Goal: Task Accomplishment & Management: Complete application form

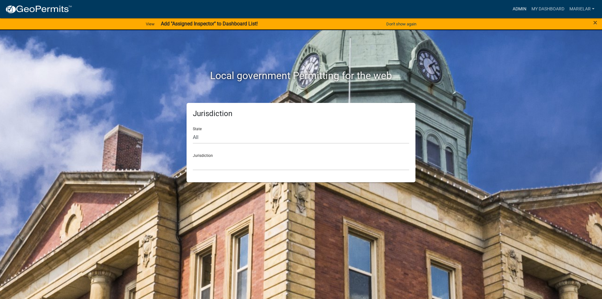
click at [520, 6] on link "Admin" at bounding box center [519, 9] width 19 height 12
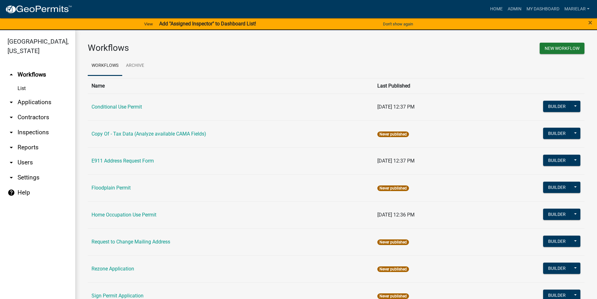
click at [14, 98] on icon "arrow_drop_down" at bounding box center [12, 102] width 8 height 8
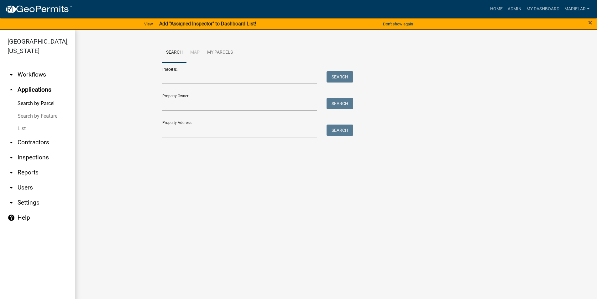
click at [20, 122] on link "List" at bounding box center [37, 128] width 75 height 13
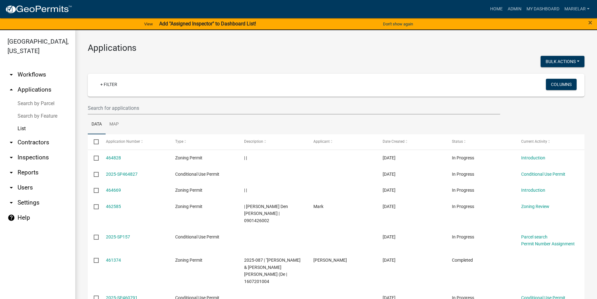
click at [286, 58] on div at bounding box center [209, 62] width 253 height 13
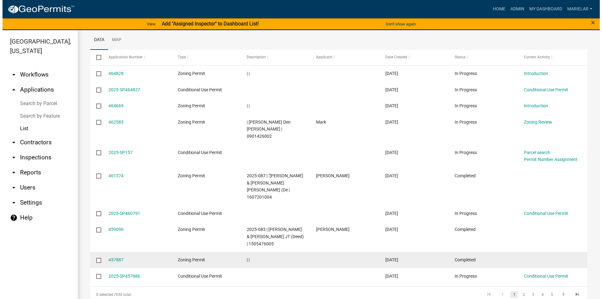
scroll to position [105, 0]
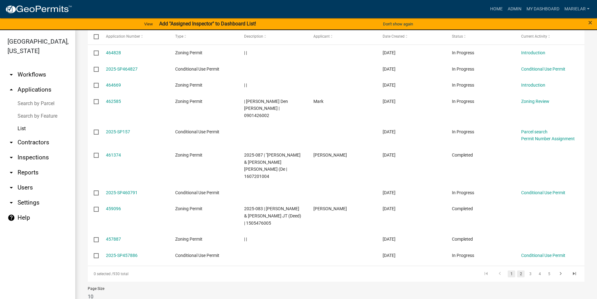
click at [517, 270] on link "2" at bounding box center [521, 273] width 8 height 7
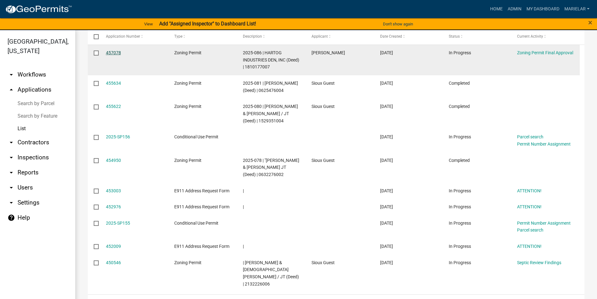
click at [108, 53] on link "457078" at bounding box center [113, 52] width 15 height 5
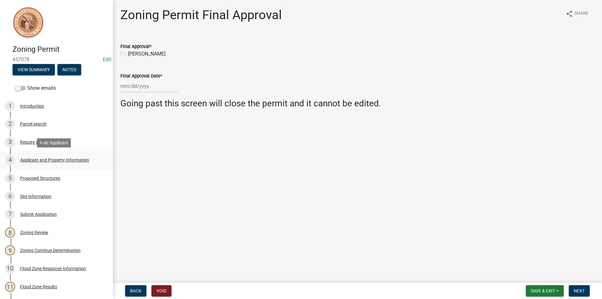
click at [55, 162] on div "4 Applicant and Property Information" at bounding box center [54, 160] width 98 height 10
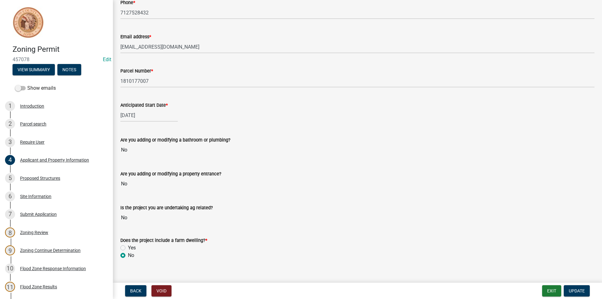
scroll to position [240, 0]
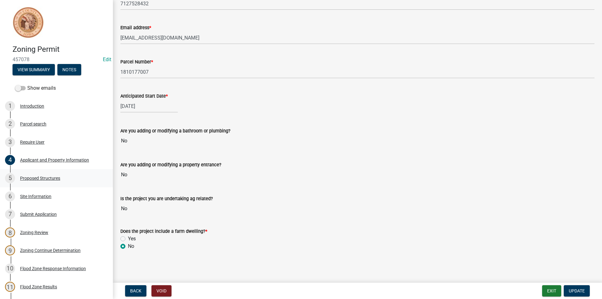
click at [46, 181] on div "5 Proposed Structures" at bounding box center [54, 178] width 98 height 10
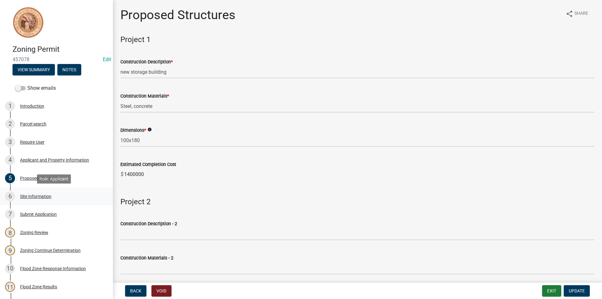
click at [28, 199] on div "6 Site Information" at bounding box center [54, 196] width 98 height 10
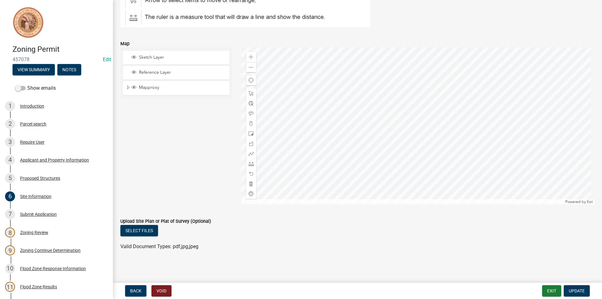
scroll to position [107, 0]
click at [51, 218] on div "7 Submit Application" at bounding box center [54, 214] width 98 height 10
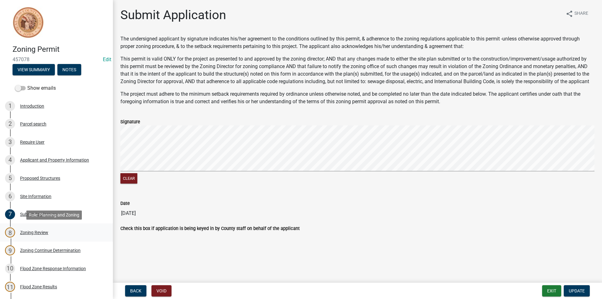
click at [44, 233] on div "Zoning Review" at bounding box center [34, 232] width 28 height 4
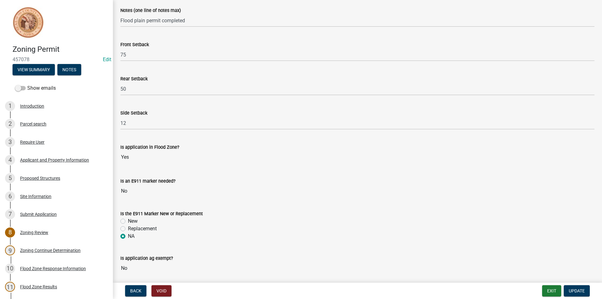
scroll to position [246, 0]
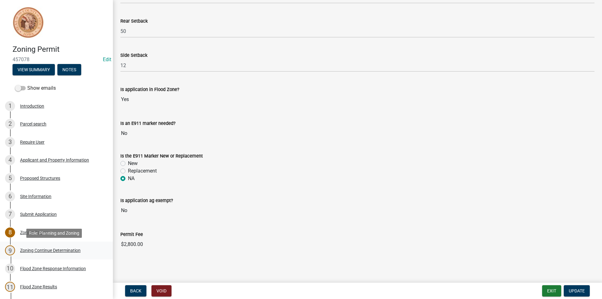
click at [31, 251] on div "Zoning Continue Determination" at bounding box center [50, 250] width 61 height 4
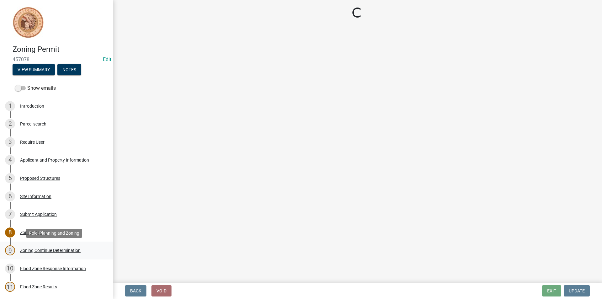
scroll to position [0, 0]
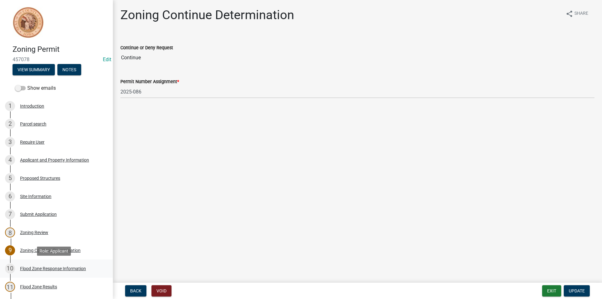
click at [63, 268] on div "Flood Zone Response Information" at bounding box center [53, 268] width 66 height 4
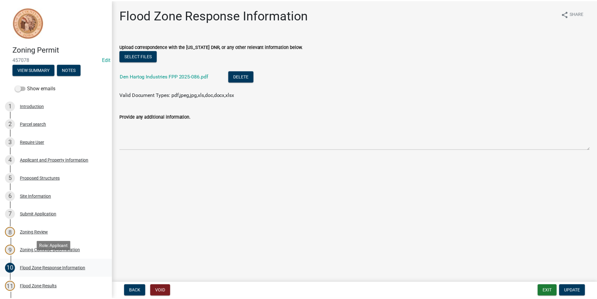
scroll to position [94, 0]
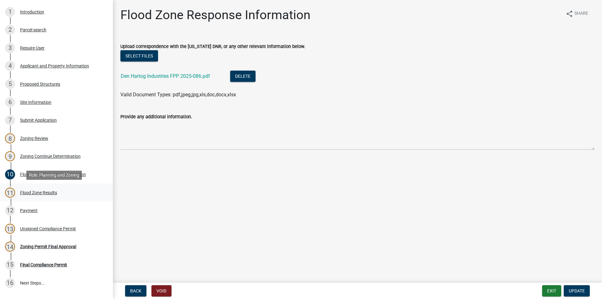
click at [46, 194] on div "Flood Zone Results" at bounding box center [38, 192] width 37 height 4
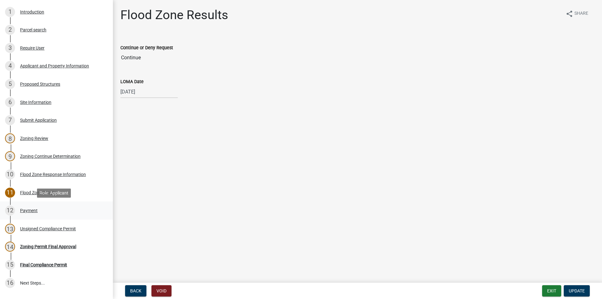
click at [31, 211] on div "Payment" at bounding box center [29, 210] width 18 height 4
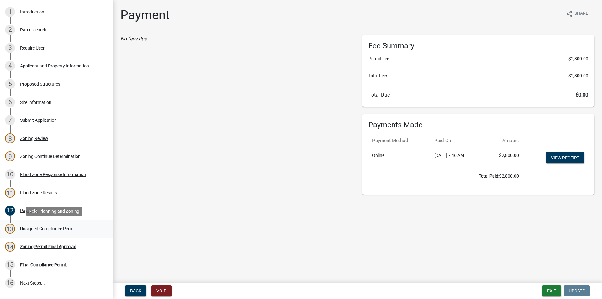
click at [43, 230] on div "Unsigned Compliance Permit" at bounding box center [48, 228] width 56 height 4
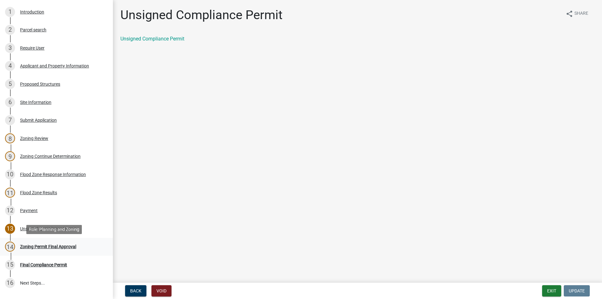
click at [57, 246] on div "Zoning Permit Final Approval" at bounding box center [48, 246] width 56 height 4
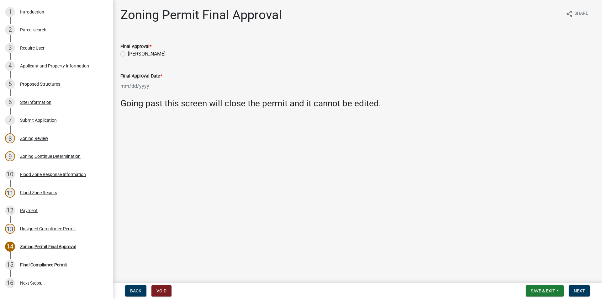
click at [128, 55] on label "Shane Walter" at bounding box center [147, 54] width 38 height 8
click at [128, 54] on input "Shane Walter" at bounding box center [130, 52] width 4 height 4
radio input "true"
click at [131, 87] on div at bounding box center [148, 86] width 57 height 13
select select "8"
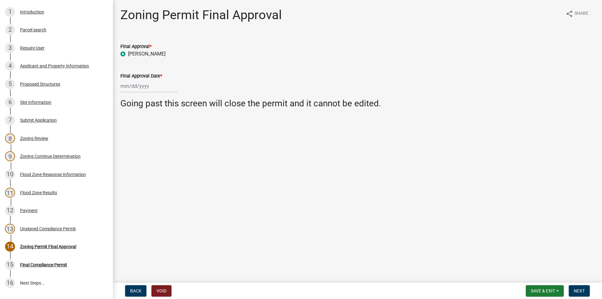
select select "2025"
click at [130, 150] on div "18" at bounding box center [127, 150] width 10 height 10
type input "[DATE]"
click at [577, 291] on span "Next" at bounding box center [579, 290] width 11 height 5
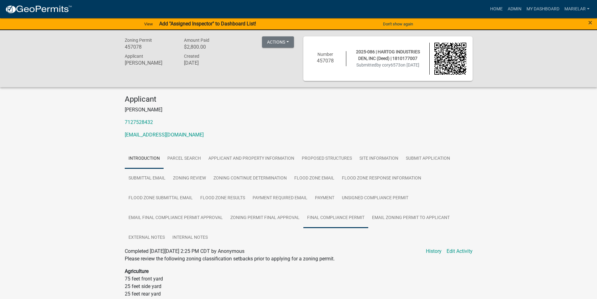
click at [331, 216] on link "Final Compliance Permit" at bounding box center [335, 218] width 65 height 20
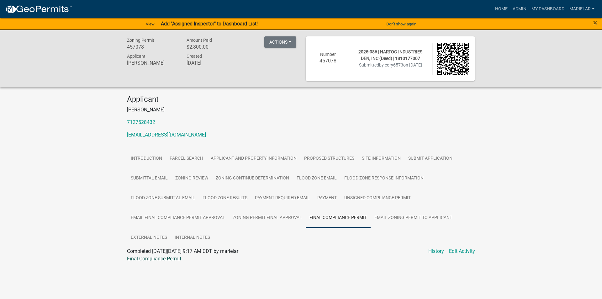
click at [141, 261] on link "Final Compliance Permit" at bounding box center [154, 258] width 54 height 6
click at [521, 8] on link "Admin" at bounding box center [519, 9] width 19 height 12
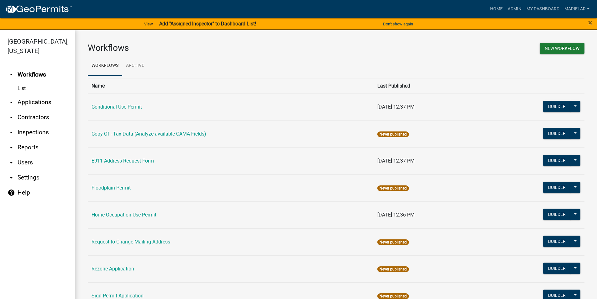
click at [10, 98] on icon "arrow_drop_down" at bounding box center [12, 102] width 8 height 8
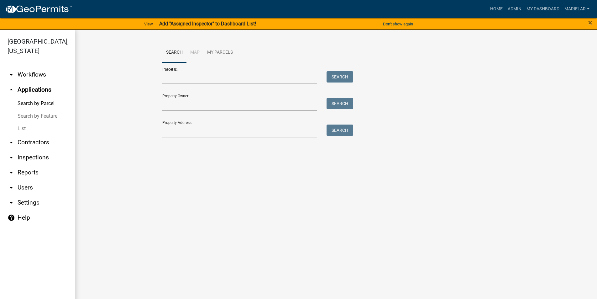
click at [26, 122] on link "List" at bounding box center [37, 128] width 75 height 13
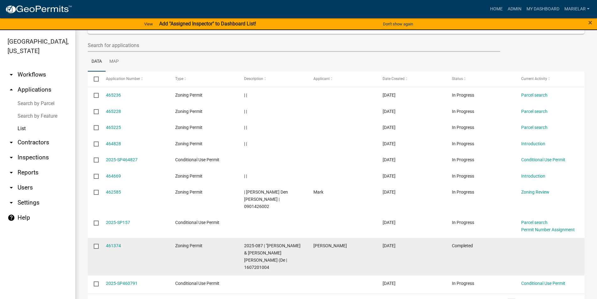
scroll to position [91, 0]
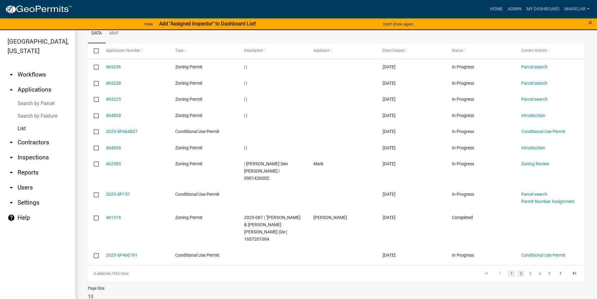
click at [519, 270] on link "2" at bounding box center [521, 273] width 8 height 7
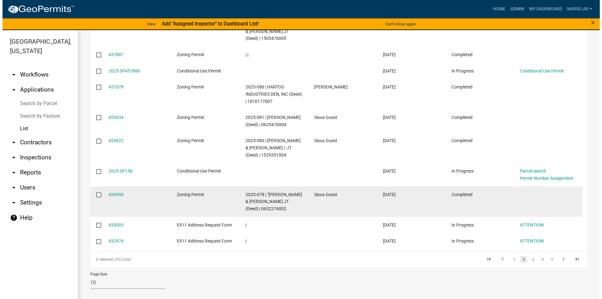
scroll to position [141, 0]
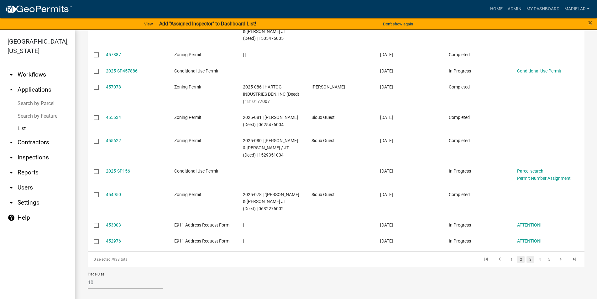
click at [527, 260] on link "3" at bounding box center [531, 259] width 8 height 7
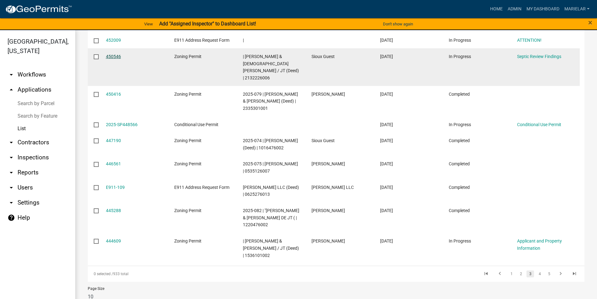
click at [116, 57] on link "450546" at bounding box center [113, 56] width 15 height 5
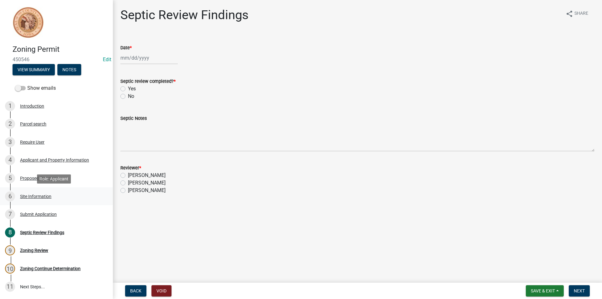
click at [43, 197] on div "Site Information" at bounding box center [35, 196] width 31 height 4
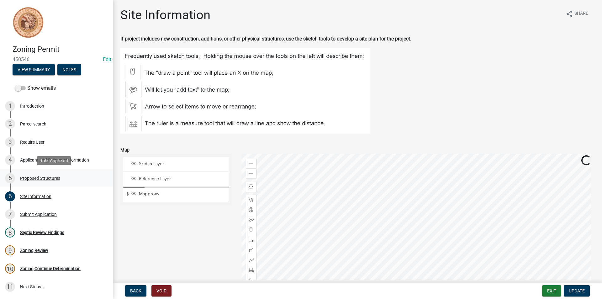
click at [49, 174] on div "5 Proposed Structures" at bounding box center [54, 178] width 98 height 10
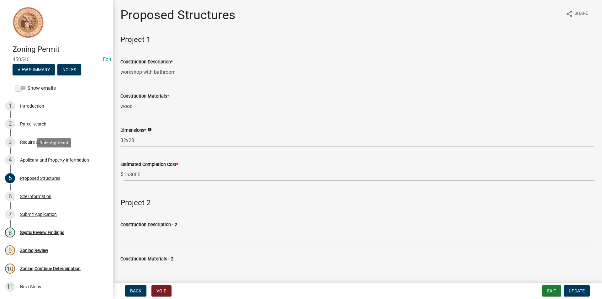
click at [67, 156] on div "4 Applicant and Property Information" at bounding box center [54, 160] width 98 height 10
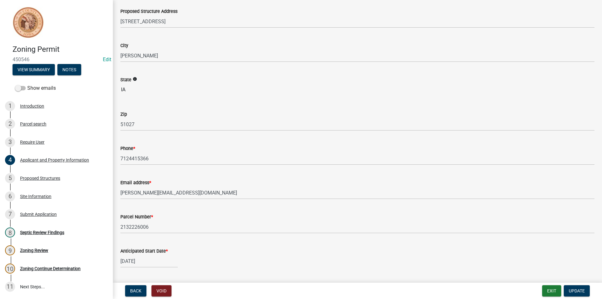
scroll to position [31, 0]
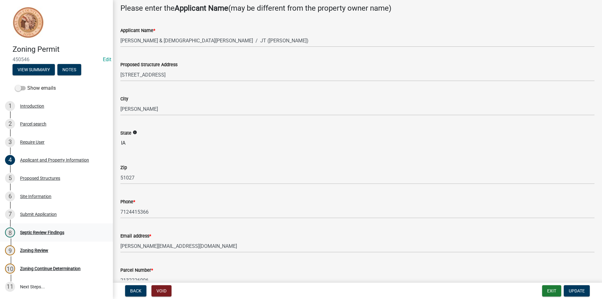
click at [55, 236] on div "8 Septic Review Findings" at bounding box center [54, 232] width 98 height 10
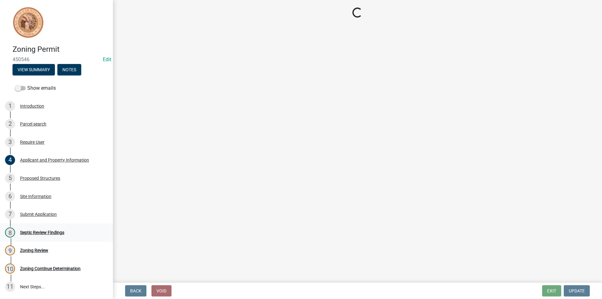
scroll to position [0, 0]
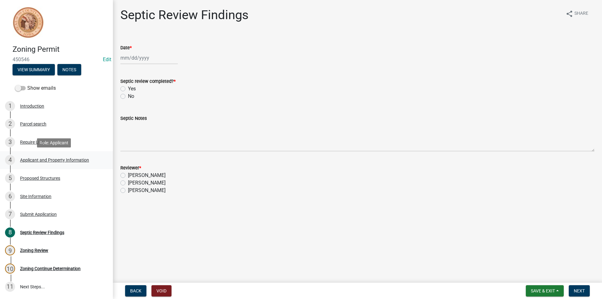
click at [71, 160] on div "Applicant and Property Information" at bounding box center [54, 160] width 69 height 4
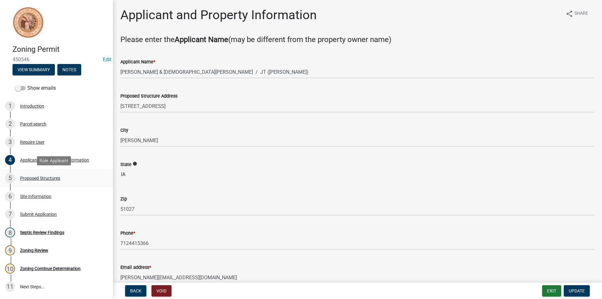
click at [49, 179] on div "Proposed Structures" at bounding box center [40, 178] width 40 height 4
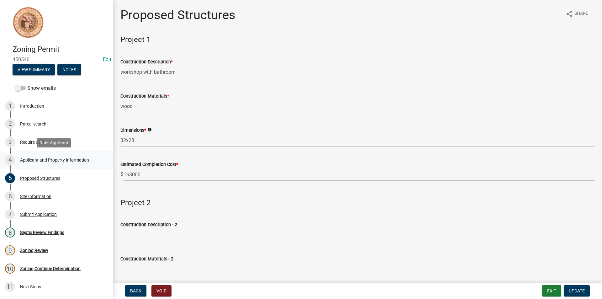
click at [51, 157] on div "4 Applicant and Property Information" at bounding box center [54, 160] width 98 height 10
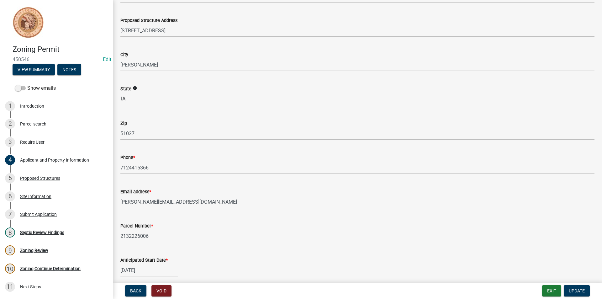
scroll to position [125, 0]
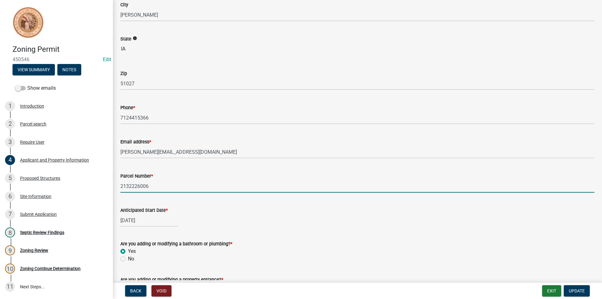
click at [140, 186] on input "2132226006" at bounding box center [357, 186] width 474 height 13
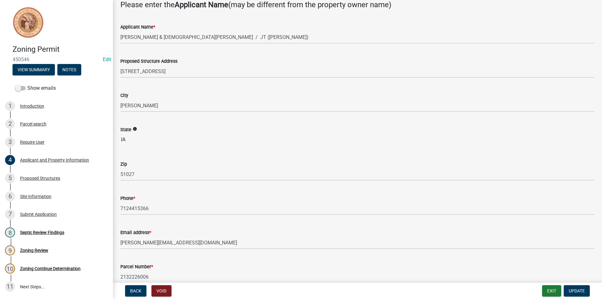
scroll to position [31, 0]
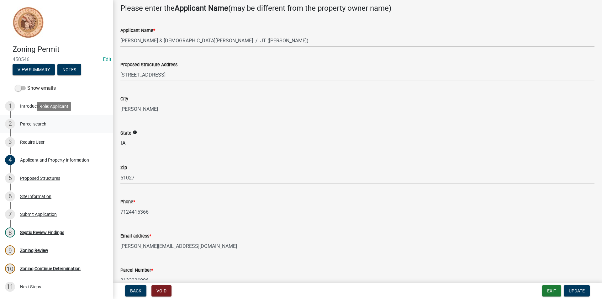
click at [43, 125] on div "Parcel search" at bounding box center [33, 124] width 26 height 4
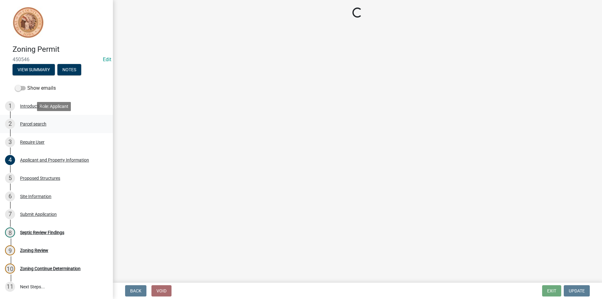
scroll to position [0, 0]
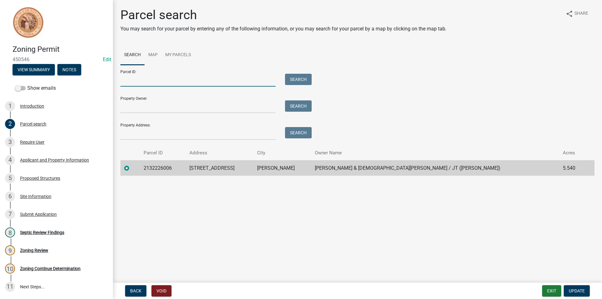
click at [140, 82] on input "Parcel ID:" at bounding box center [197, 80] width 155 height 13
paste input "2132226006"
type input "2132226006"
click at [292, 79] on button "Search" at bounding box center [298, 79] width 27 height 11
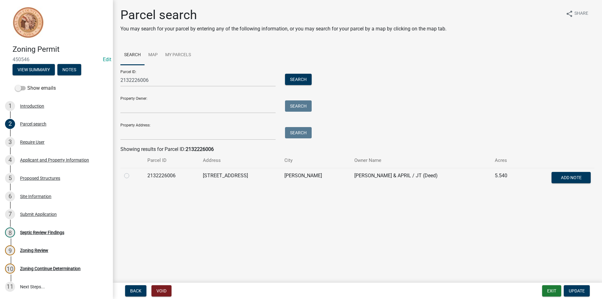
click at [132, 172] on label at bounding box center [132, 172] width 0 height 0
click at [132, 176] on input "radio" at bounding box center [134, 174] width 4 height 4
radio input "true"
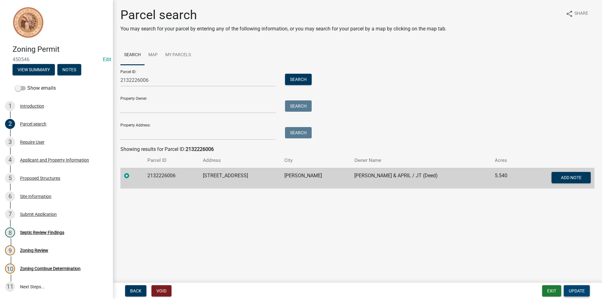
click at [567, 289] on button "Update" at bounding box center [577, 290] width 26 height 11
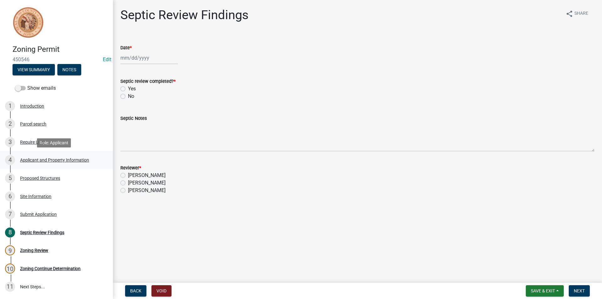
click at [50, 160] on div "Applicant and Property Information" at bounding box center [54, 160] width 69 height 4
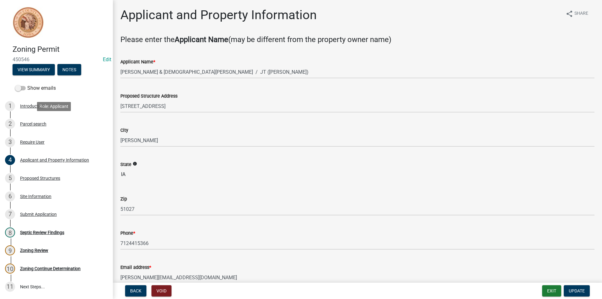
click at [37, 127] on div "2 Parcel search" at bounding box center [54, 124] width 98 height 10
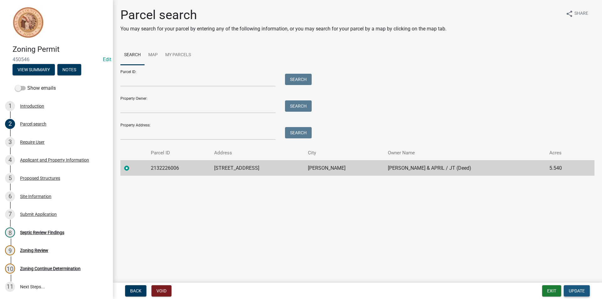
click at [573, 289] on span "Update" at bounding box center [577, 290] width 16 height 5
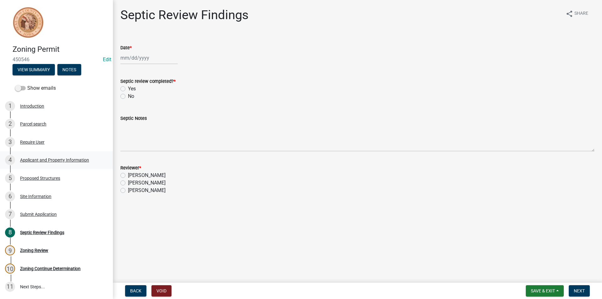
click at [46, 161] on div "Applicant and Property Information" at bounding box center [54, 160] width 69 height 4
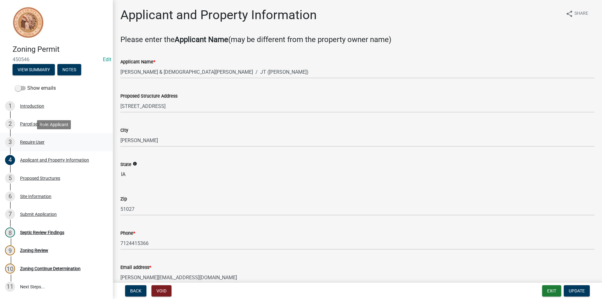
click at [35, 144] on div "Require User" at bounding box center [32, 142] width 24 height 4
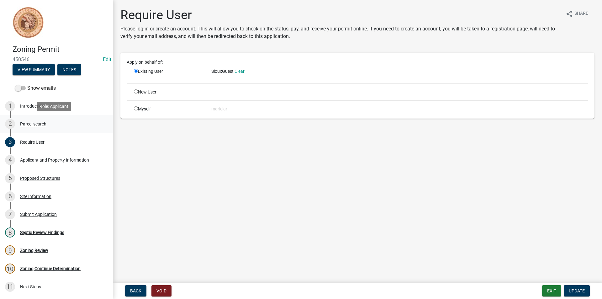
click at [31, 127] on div "2 Parcel search" at bounding box center [54, 124] width 98 height 10
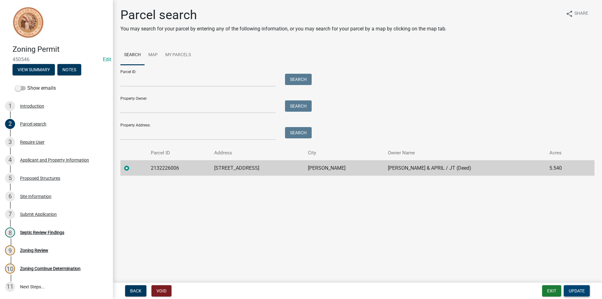
click at [578, 291] on span "Update" at bounding box center [577, 290] width 16 height 5
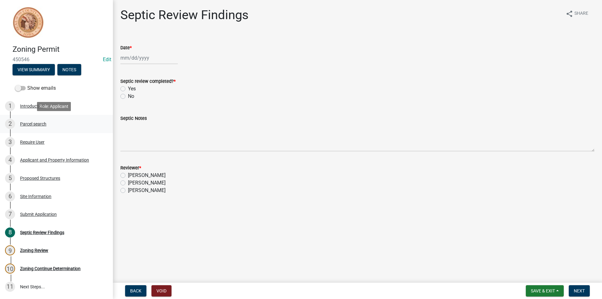
click at [34, 129] on div "2 Parcel search" at bounding box center [54, 124] width 98 height 10
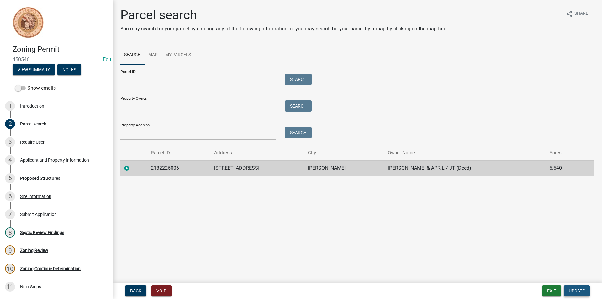
click at [578, 290] on span "Update" at bounding box center [577, 290] width 16 height 5
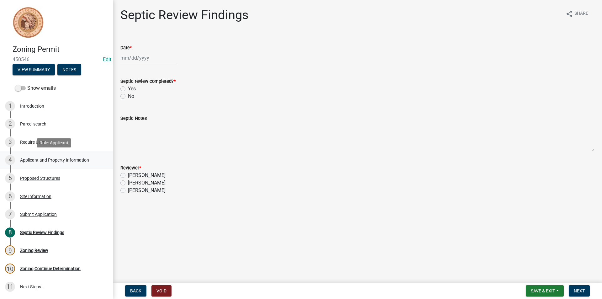
click at [41, 158] on div "Applicant and Property Information" at bounding box center [54, 160] width 69 height 4
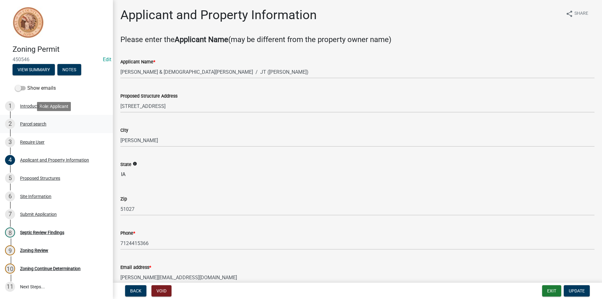
click at [32, 125] on div "Parcel search" at bounding box center [33, 124] width 26 height 4
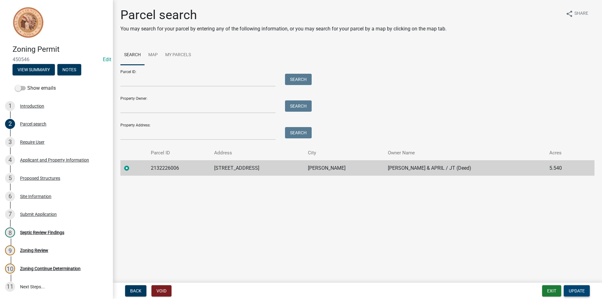
click at [574, 292] on span "Update" at bounding box center [577, 290] width 16 height 5
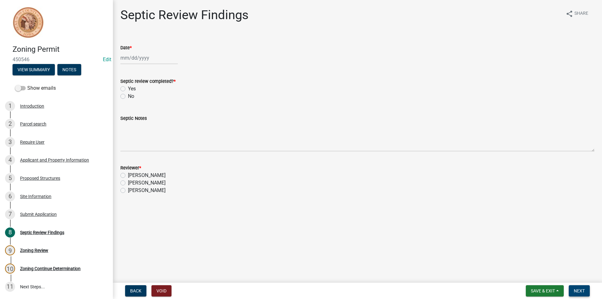
click at [574, 292] on span "Next" at bounding box center [579, 290] width 11 height 5
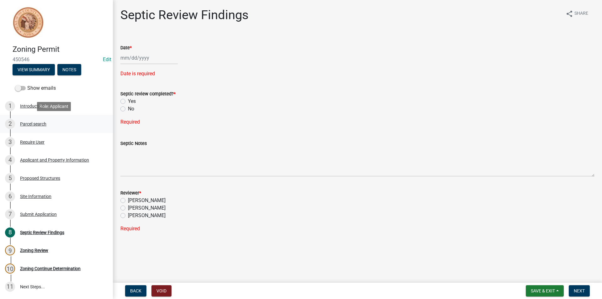
click at [40, 128] on div "2 Parcel search" at bounding box center [54, 124] width 98 height 10
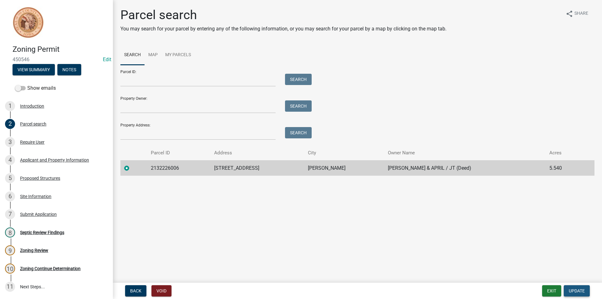
click at [581, 290] on span "Update" at bounding box center [577, 290] width 16 height 5
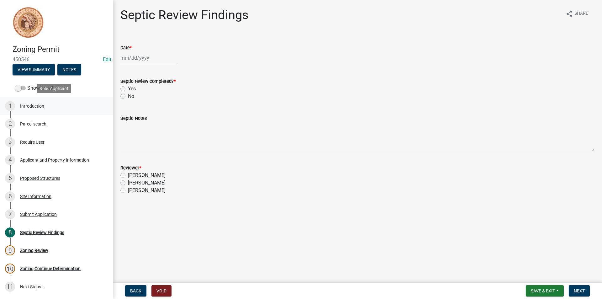
click at [44, 111] on div "1 Introduction" at bounding box center [54, 106] width 98 height 10
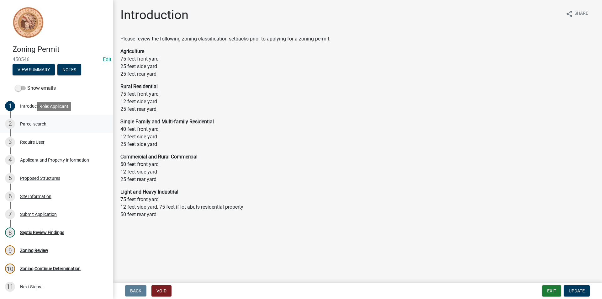
click at [44, 119] on div "2 Parcel search" at bounding box center [54, 124] width 98 height 10
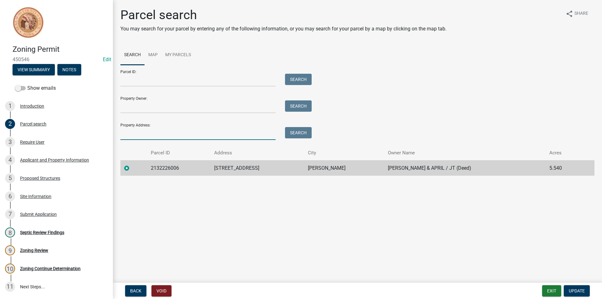
click at [144, 130] on input "Property Address:" at bounding box center [197, 133] width 155 height 13
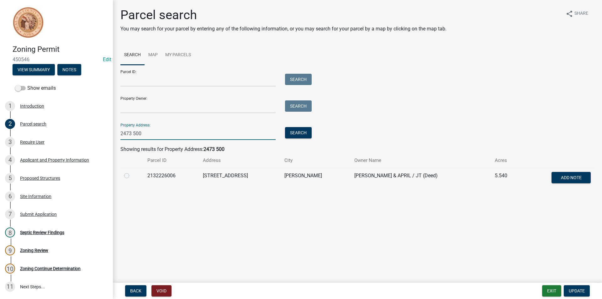
type input "2473 500"
click at [132, 172] on label at bounding box center [132, 172] width 0 height 0
click at [132, 176] on input "radio" at bounding box center [134, 174] width 4 height 4
radio input "true"
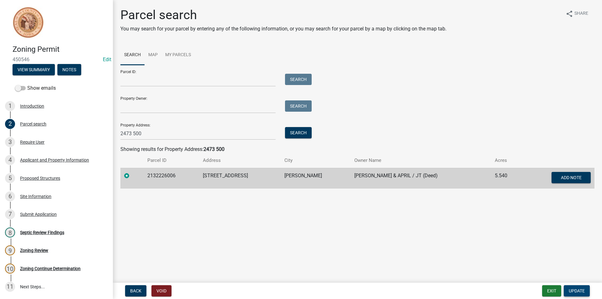
click at [578, 292] on span "Update" at bounding box center [577, 290] width 16 height 5
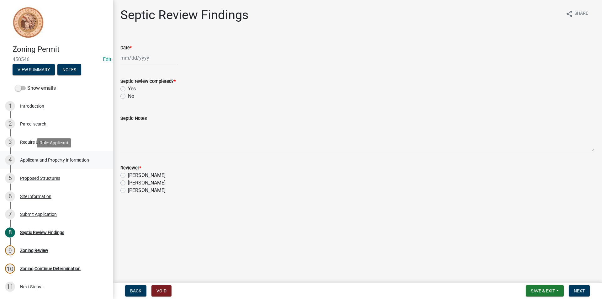
click at [58, 158] on div "Applicant and Property Information" at bounding box center [54, 160] width 69 height 4
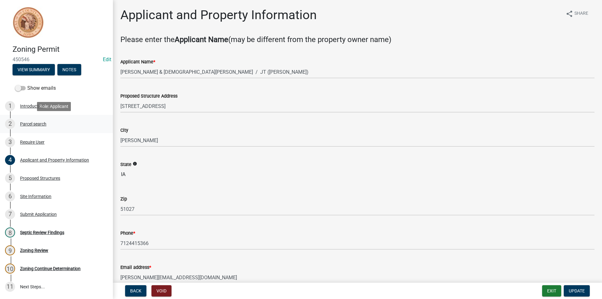
click at [41, 128] on div "2 Parcel search" at bounding box center [54, 124] width 98 height 10
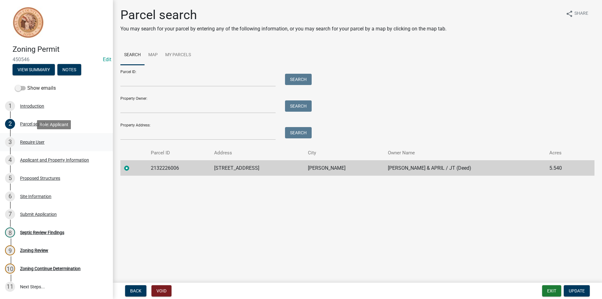
click at [34, 141] on div "Require User" at bounding box center [32, 142] width 24 height 4
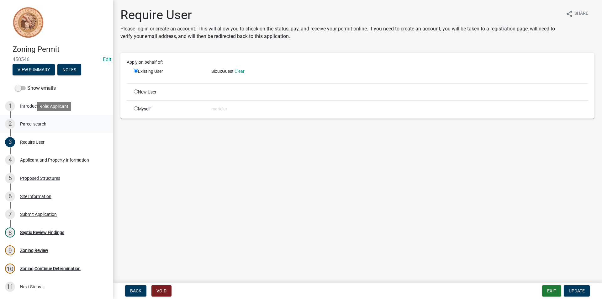
click at [34, 128] on div "2 Parcel search" at bounding box center [54, 124] width 98 height 10
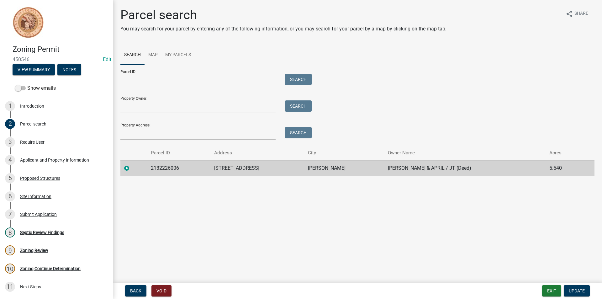
click at [132, 164] on label at bounding box center [132, 164] width 0 height 0
click at [132, 168] on input "radio" at bounding box center [134, 166] width 4 height 4
click at [572, 292] on span "Update" at bounding box center [577, 290] width 16 height 5
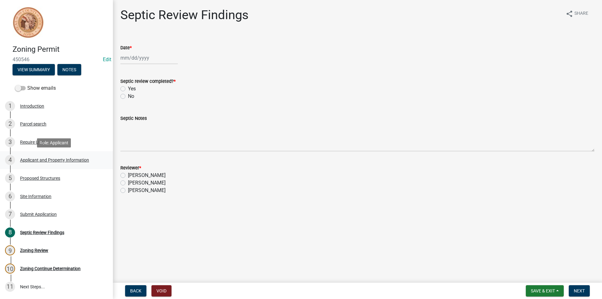
click at [46, 161] on div "Applicant and Property Information" at bounding box center [54, 160] width 69 height 4
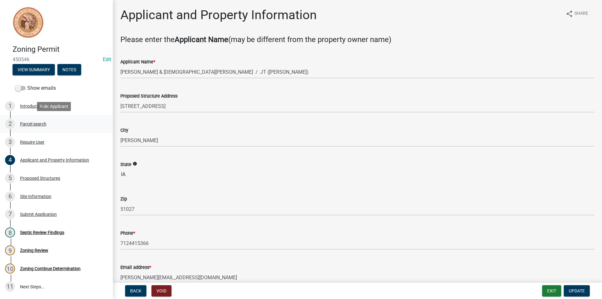
click at [33, 129] on link "2 Parcel search" at bounding box center [56, 124] width 113 height 18
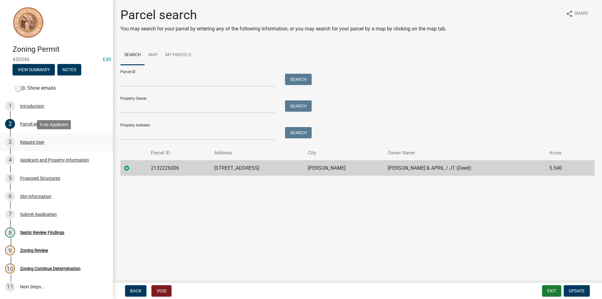
click at [33, 140] on div "Require User" at bounding box center [32, 142] width 24 height 4
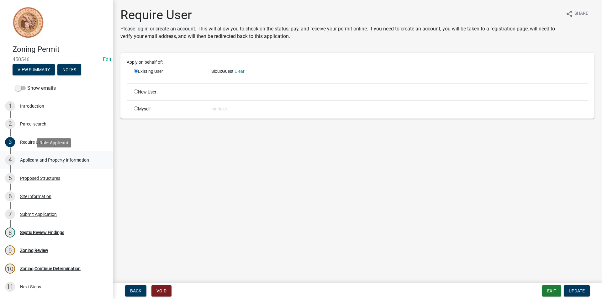
click at [53, 161] on div "Applicant and Property Information" at bounding box center [54, 160] width 69 height 4
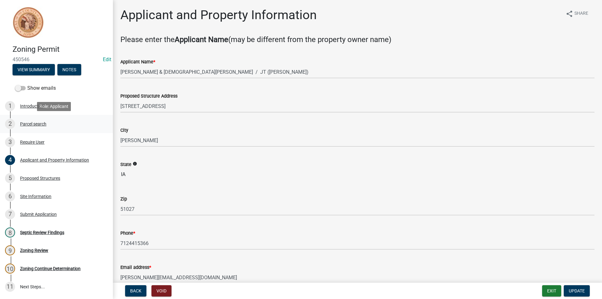
click at [36, 127] on div "2 Parcel search" at bounding box center [54, 124] width 98 height 10
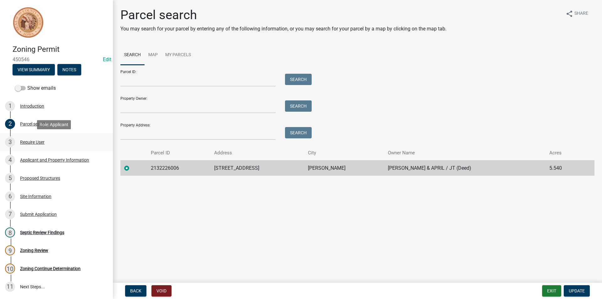
click at [32, 143] on div "Require User" at bounding box center [32, 142] width 24 height 4
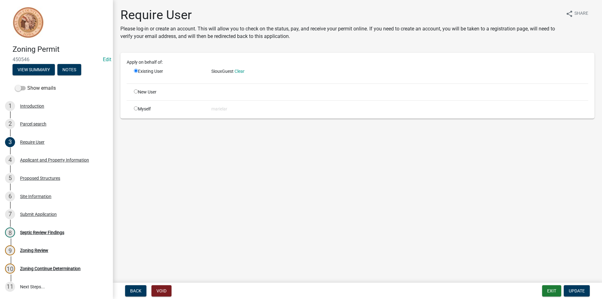
click at [137, 108] on input "radio" at bounding box center [136, 108] width 4 height 4
radio input "true"
radio input "false"
click at [576, 292] on span "Update" at bounding box center [577, 290] width 16 height 5
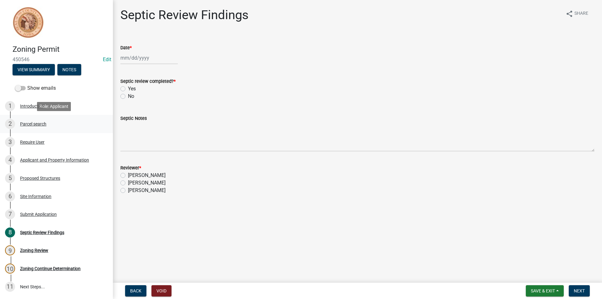
click at [39, 125] on div "Parcel search" at bounding box center [33, 124] width 26 height 4
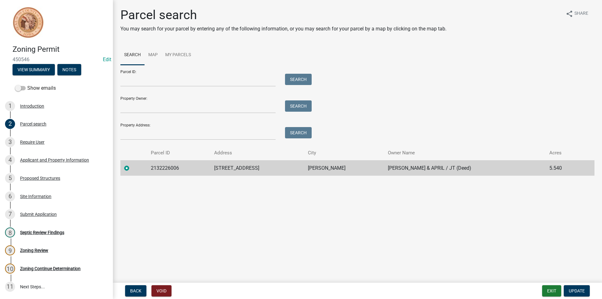
click at [245, 165] on td "2473 500TH ST" at bounding box center [256, 167] width 93 height 15
click at [581, 290] on span "Update" at bounding box center [577, 290] width 16 height 5
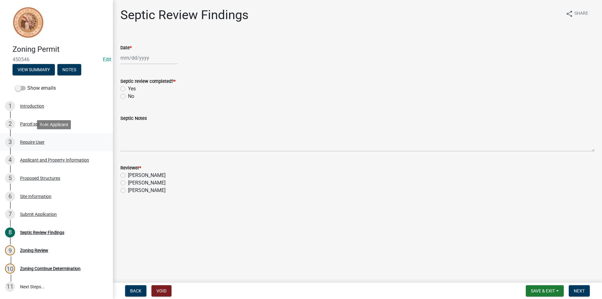
click at [40, 149] on link "3 Require User" at bounding box center [56, 142] width 113 height 18
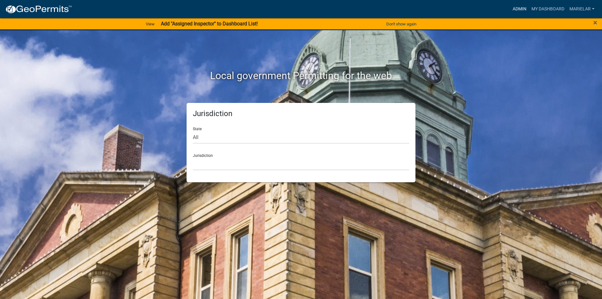
click at [524, 10] on link "Admin" at bounding box center [519, 9] width 19 height 12
